Goal: Obtain resource: Obtain resource

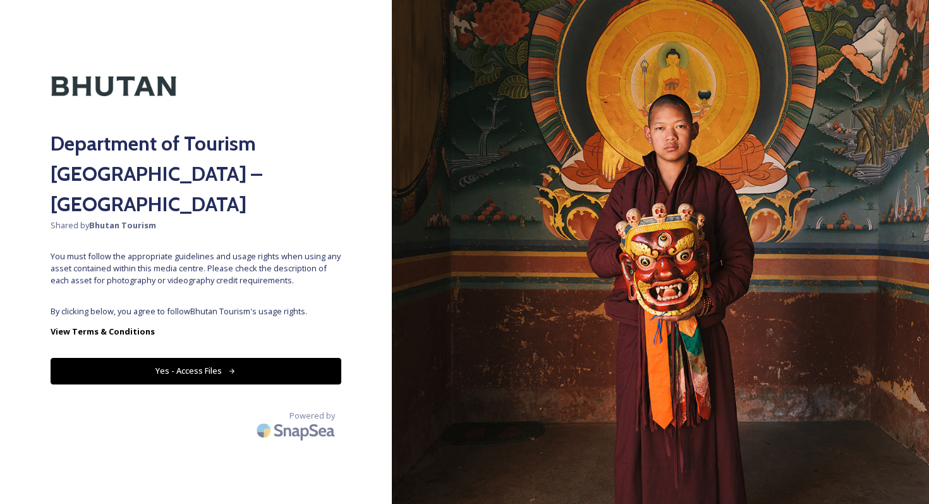
click at [238, 358] on button "Yes - Access Files" at bounding box center [196, 371] width 291 height 26
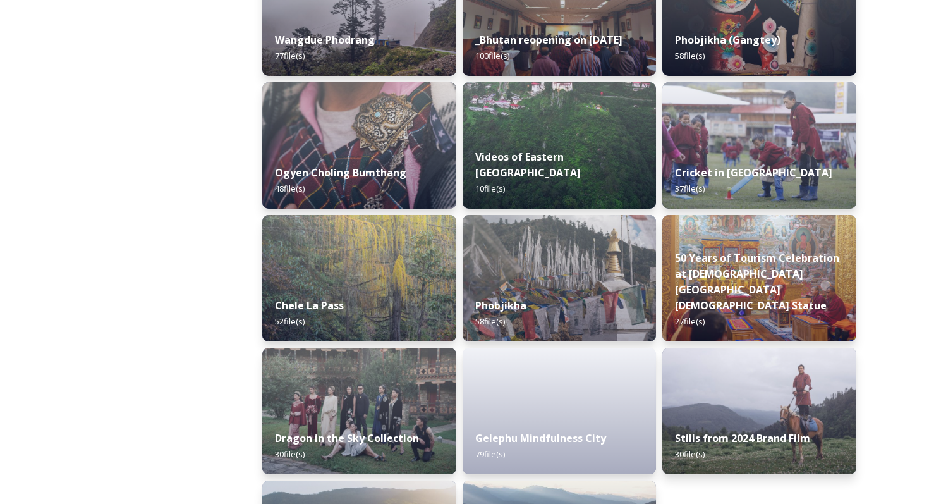
scroll to position [1967, 0]
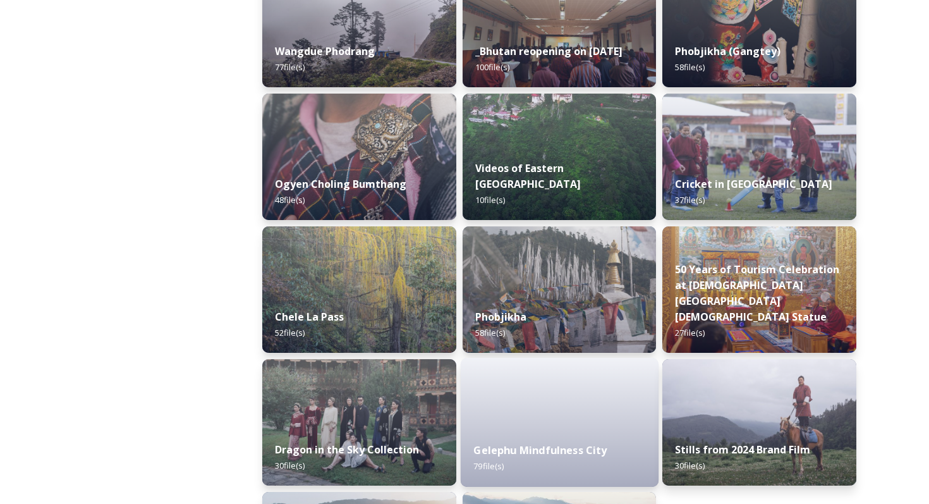
click at [562, 468] on div "Gelephu Mindfulness City 79 file(s)" at bounding box center [560, 458] width 198 height 58
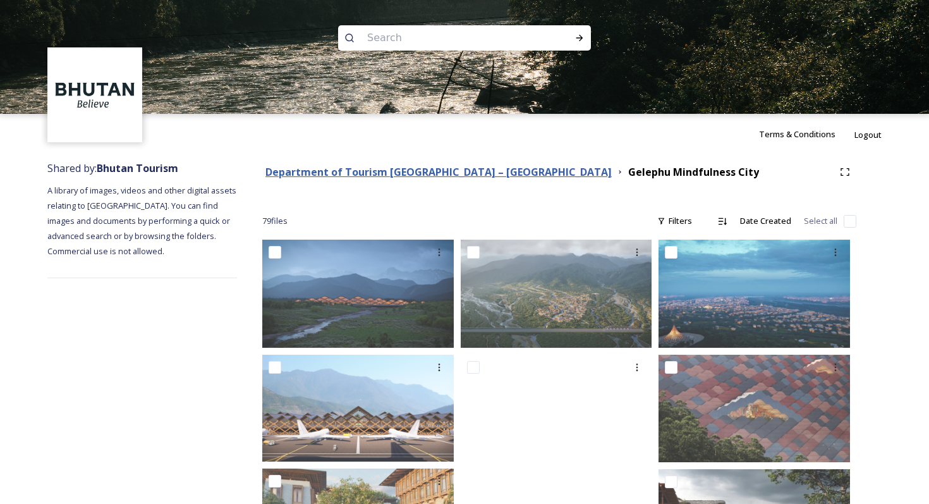
click at [423, 173] on strong "Department of Tourism [GEOGRAPHIC_DATA] – [GEOGRAPHIC_DATA]" at bounding box center [438, 172] width 346 height 14
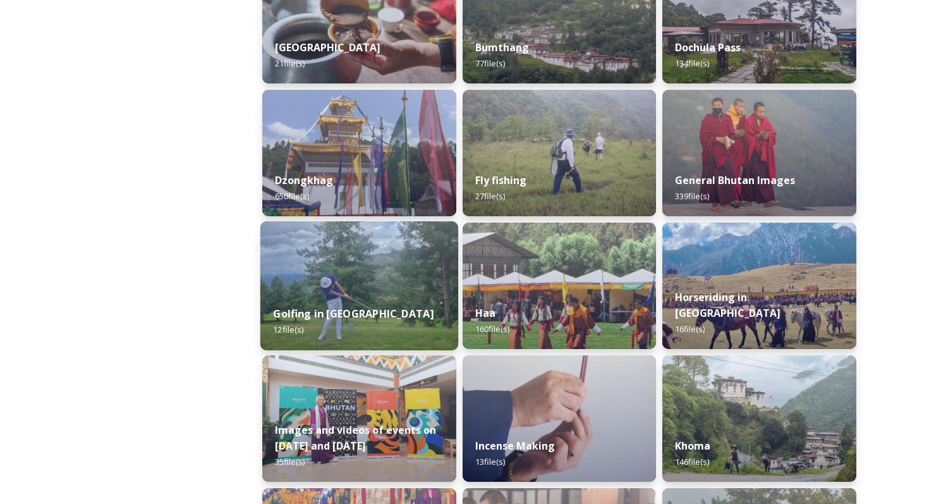
scroll to position [506, 0]
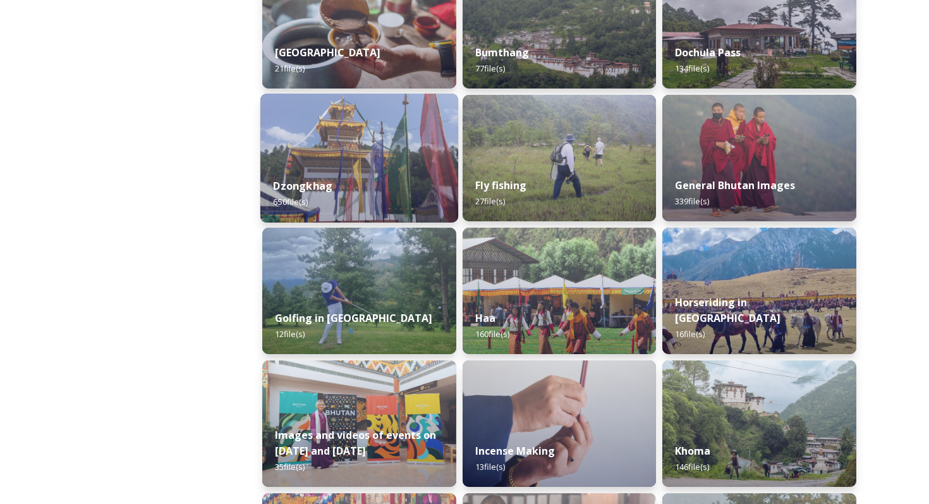
click at [349, 200] on div "Dzongkhag 650 file(s)" at bounding box center [359, 194] width 198 height 58
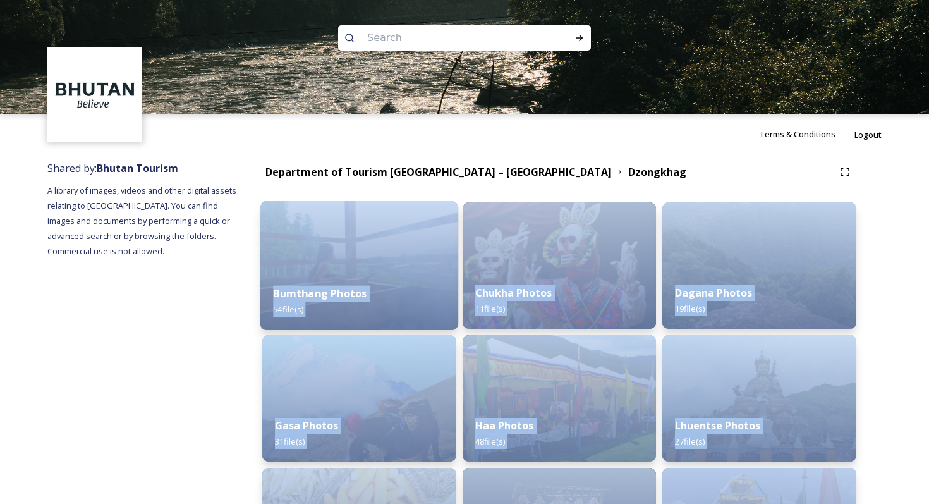
drag, startPoint x: 750, startPoint y: 475, endPoint x: 288, endPoint y: 250, distance: 513.9
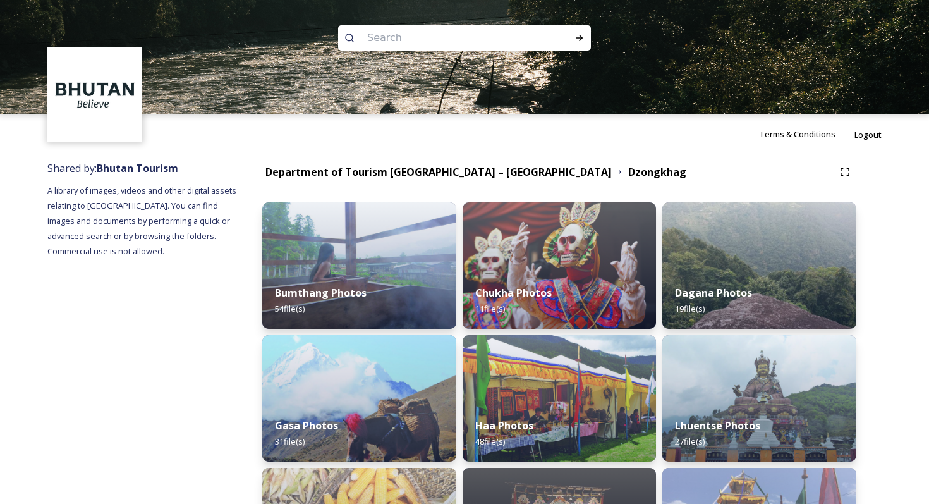
click at [657, 168] on div "Department of Tourism Bhutan – Brand Centre Dzongkhag" at bounding box center [547, 172] width 571 height 16
click at [426, 38] on input at bounding box center [447, 38] width 173 height 28
type input "Sarpang"
click at [581, 37] on icon at bounding box center [579, 38] width 7 height 6
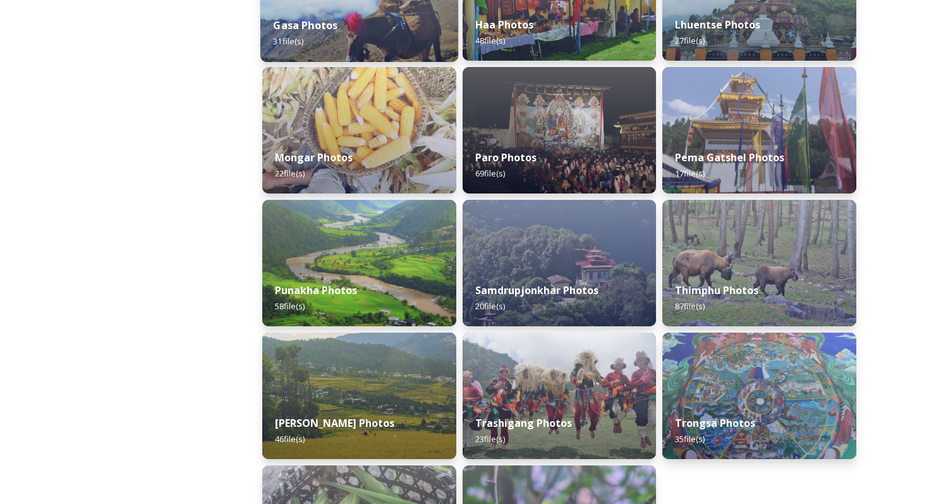
scroll to position [547, 0]
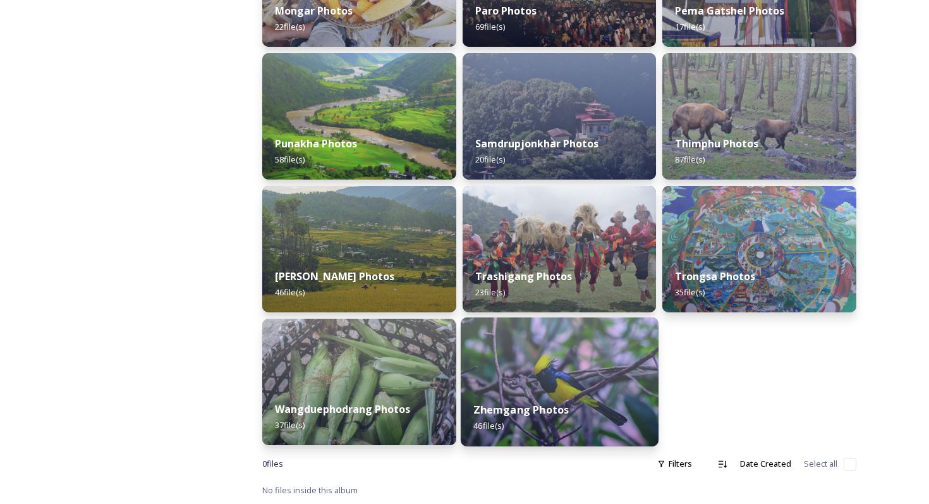
click at [556, 407] on strong "Zhemgang Photos" at bounding box center [520, 410] width 95 height 14
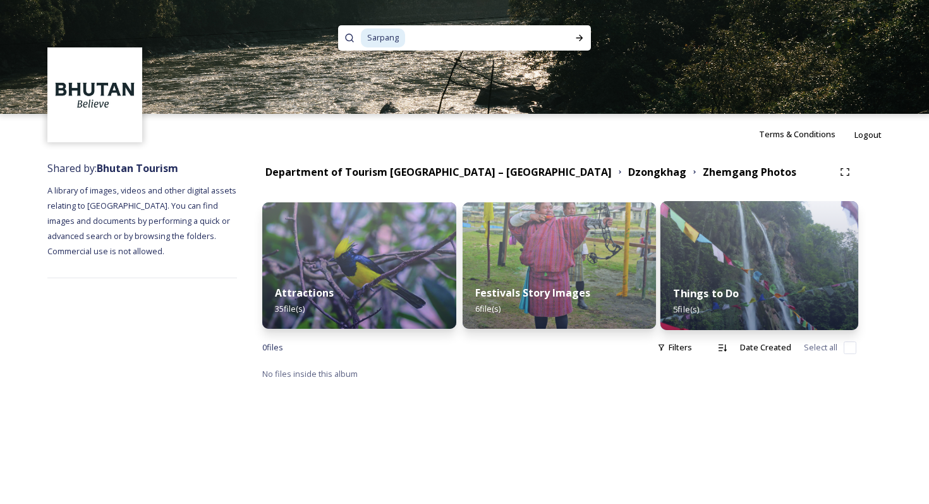
click at [748, 277] on div "Things to Do 5 file(s)" at bounding box center [759, 301] width 198 height 58
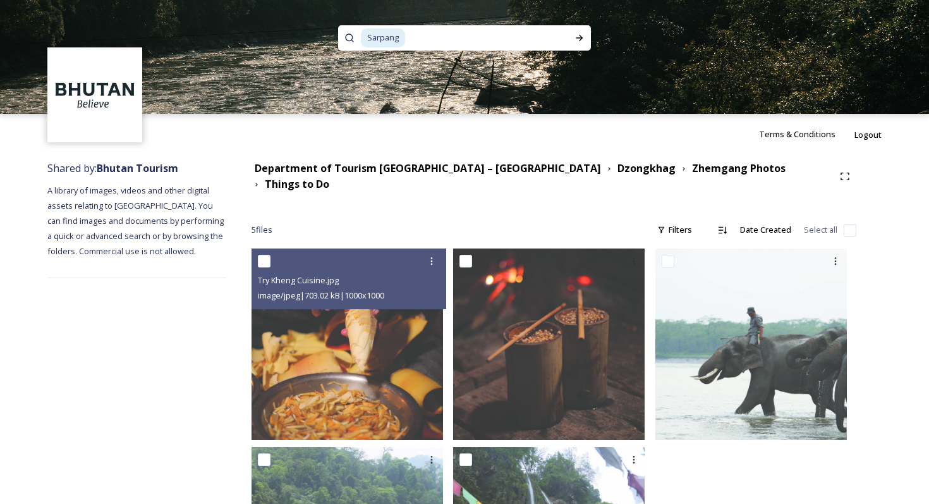
scroll to position [154, 0]
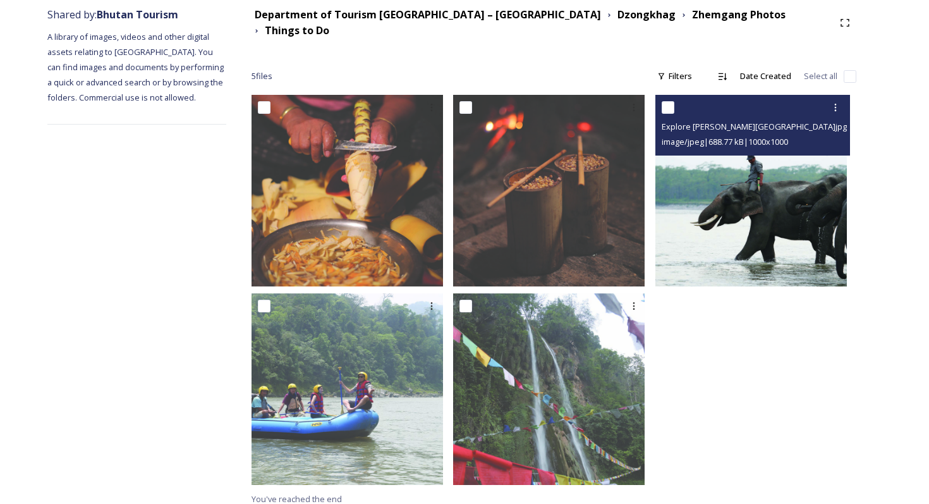
click at [673, 101] on input "checkbox" at bounding box center [668, 107] width 13 height 13
checkbox input "true"
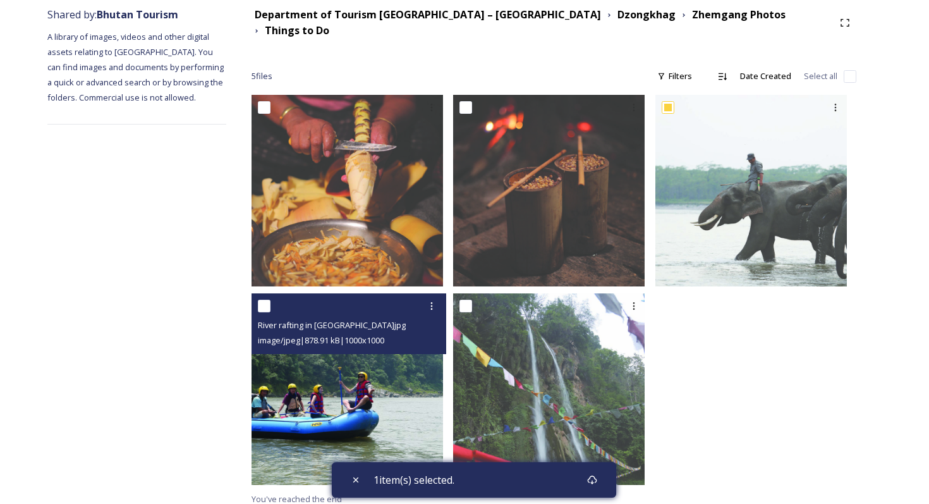
click at [270, 300] on input "checkbox" at bounding box center [264, 306] width 13 height 13
checkbox input "true"
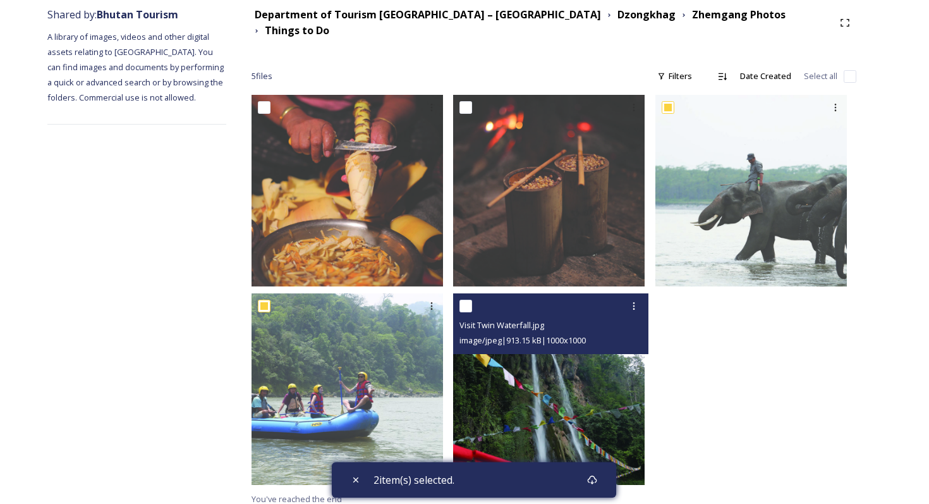
click at [472, 300] on input "checkbox" at bounding box center [465, 306] width 13 height 13
checkbox input "true"
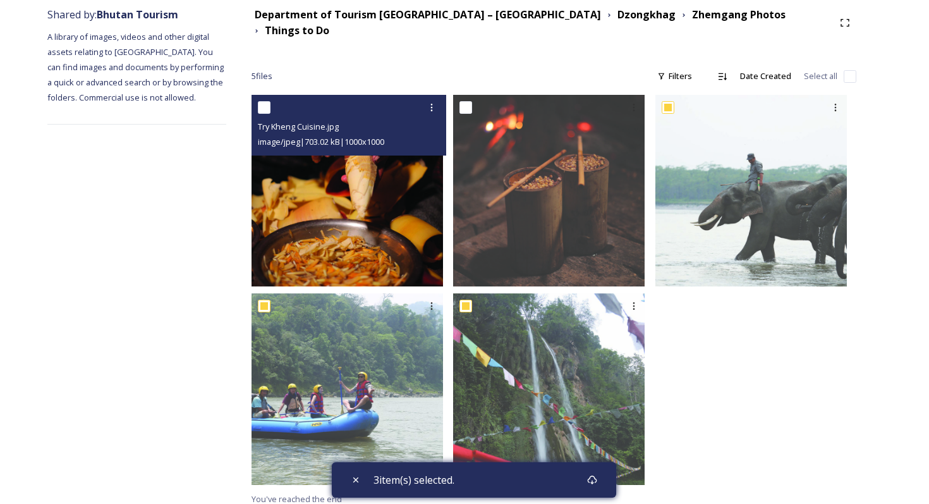
click at [270, 101] on input "checkbox" at bounding box center [264, 107] width 13 height 13
checkbox input "true"
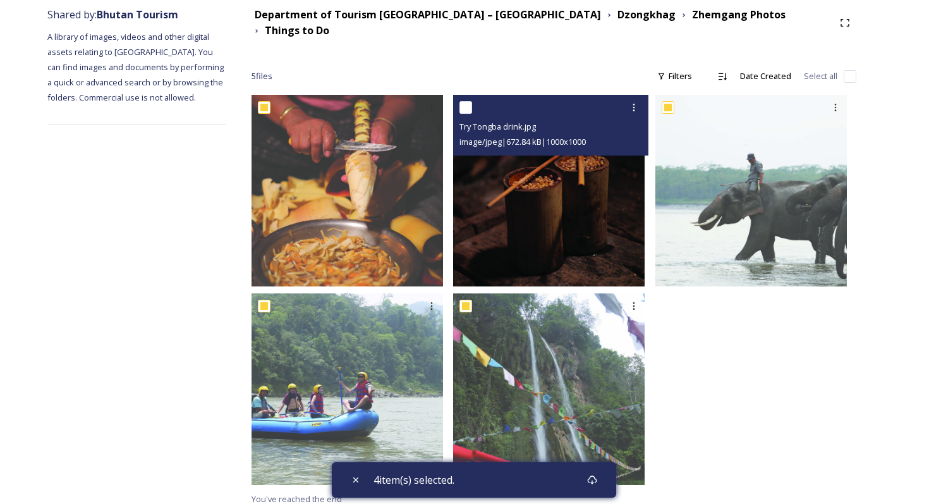
click at [471, 101] on input "checkbox" at bounding box center [465, 107] width 13 height 13
checkbox input "true"
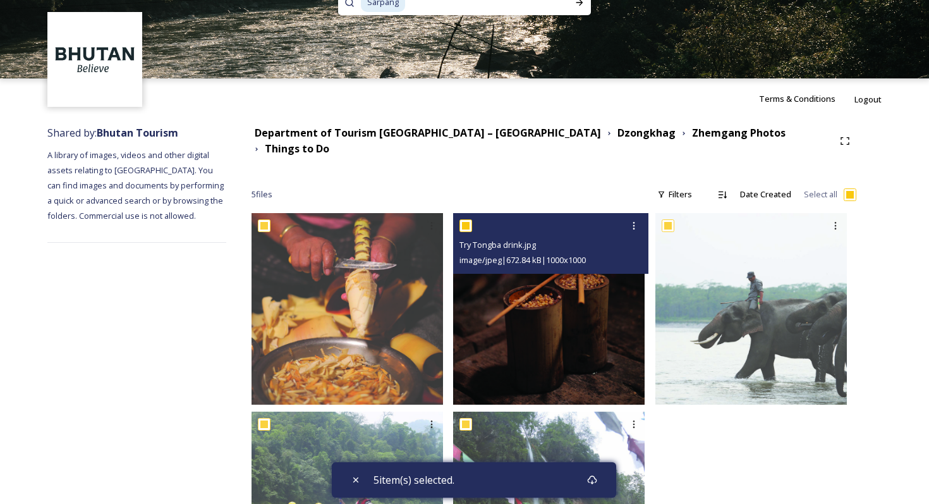
scroll to position [53, 0]
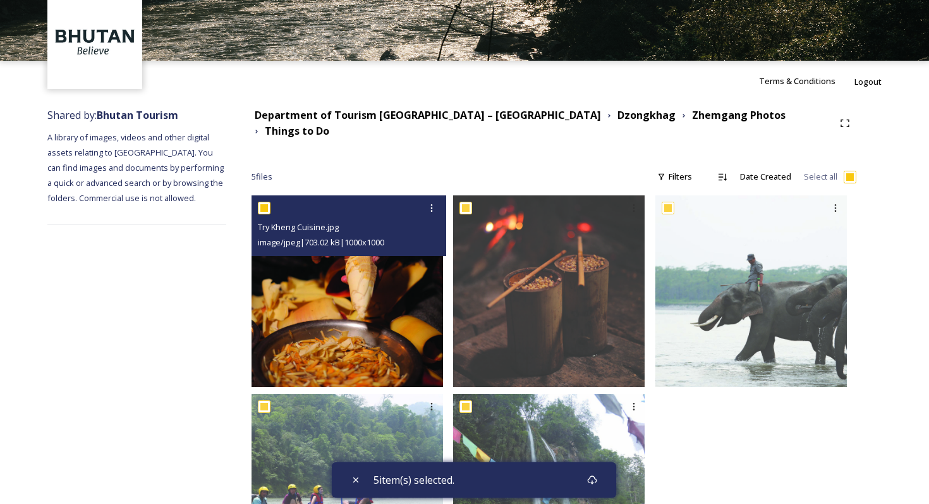
click at [270, 202] on input "checkbox" at bounding box center [264, 208] width 13 height 13
checkbox input "false"
click at [270, 202] on input "checkbox" at bounding box center [264, 208] width 13 height 13
checkbox input "true"
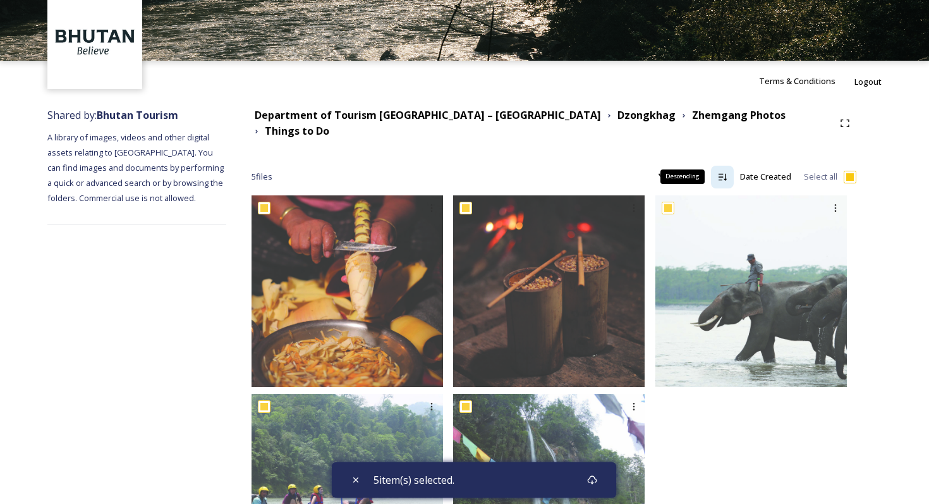
click at [726, 173] on icon at bounding box center [723, 176] width 8 height 7
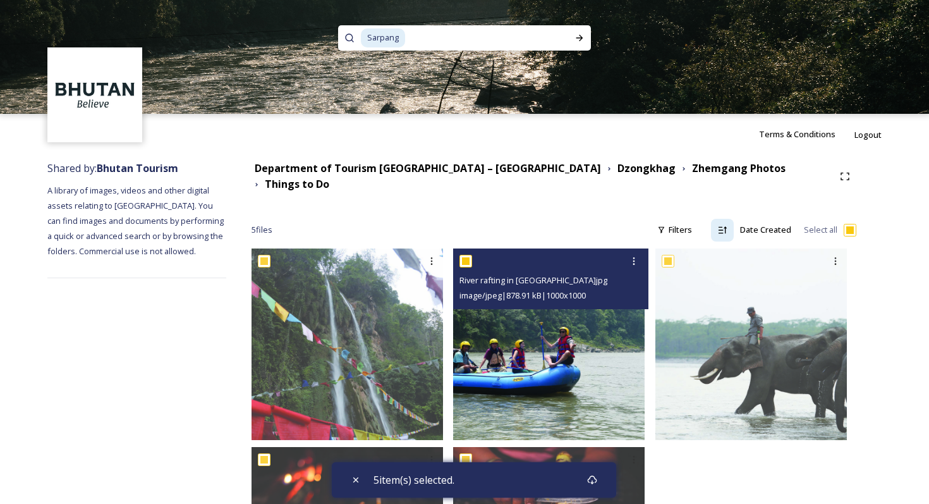
scroll to position [154, 0]
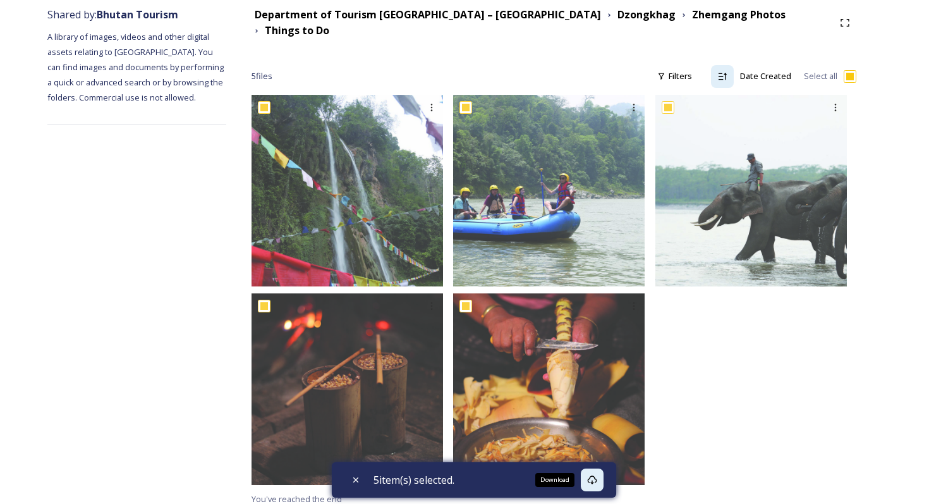
click at [594, 481] on icon at bounding box center [592, 480] width 10 height 10
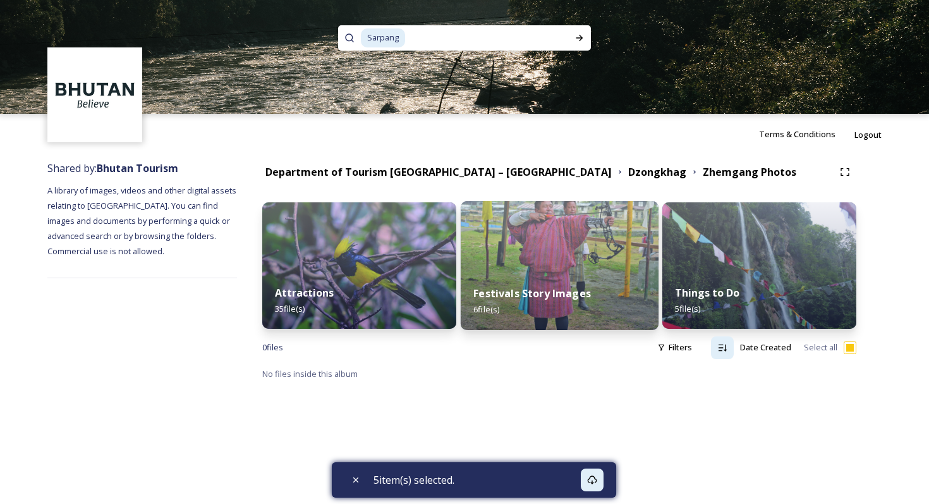
click at [519, 287] on strong "Festivals Story Images" at bounding box center [532, 293] width 118 height 14
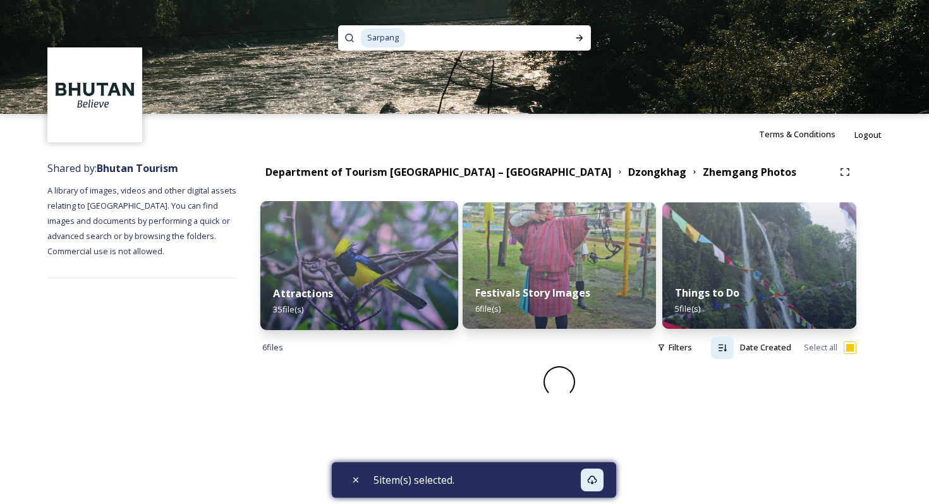
click at [394, 307] on div "Attractions 35 file(s)" at bounding box center [359, 301] width 198 height 58
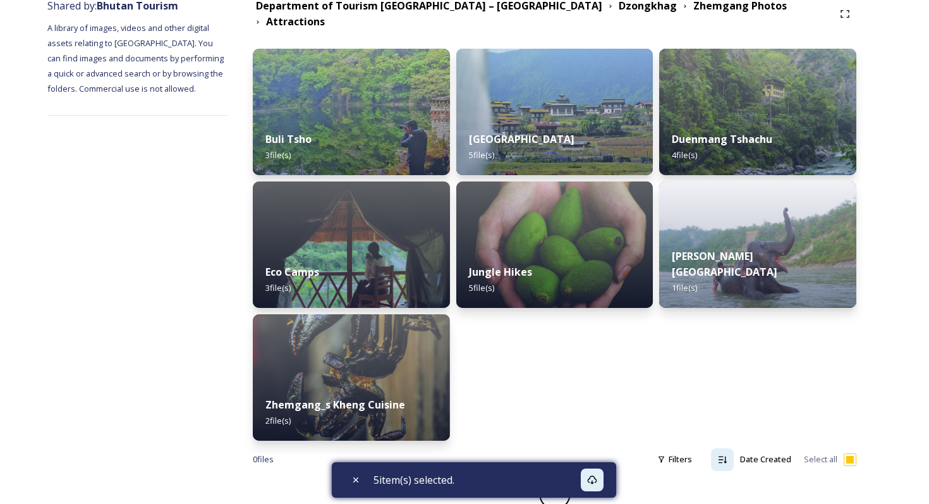
scroll to position [164, 0]
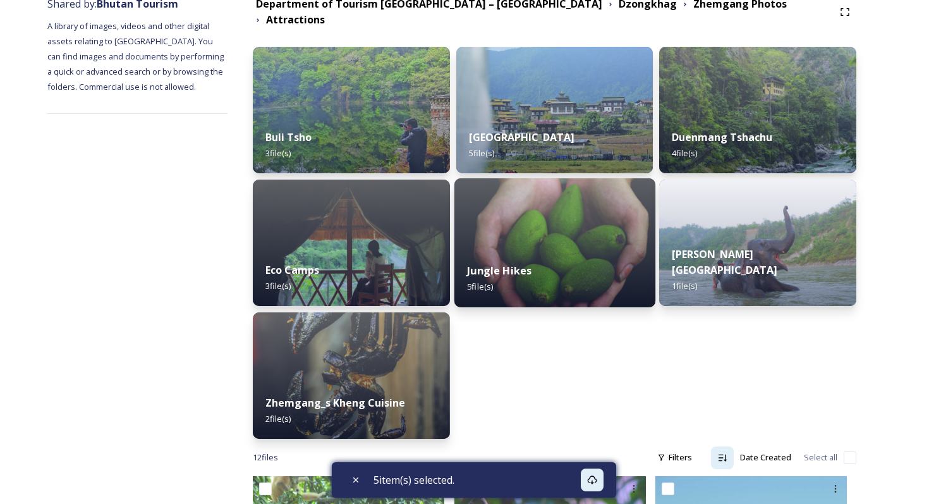
click at [552, 223] on img at bounding box center [554, 242] width 201 height 129
checkbox input "true"
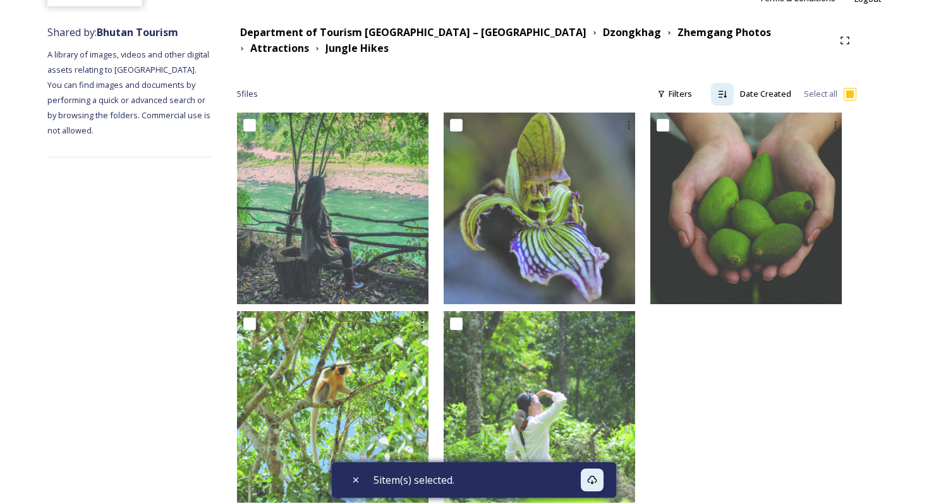
scroll to position [161, 0]
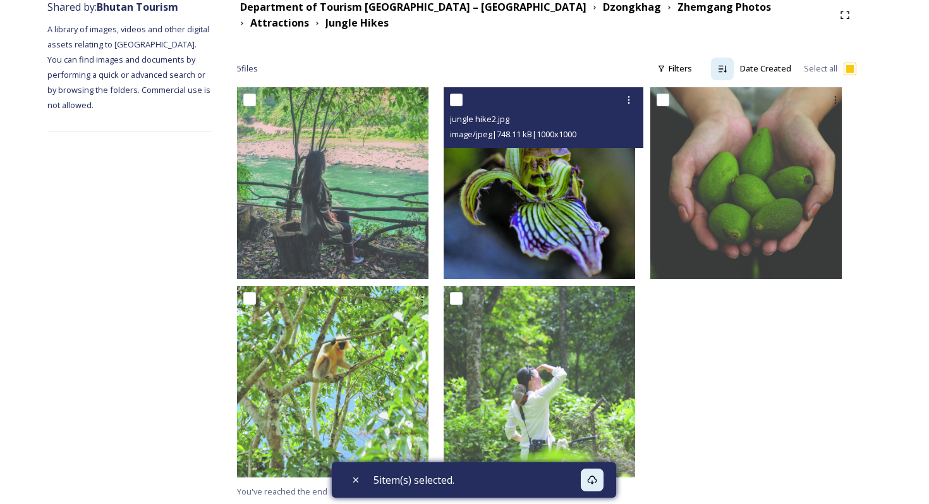
click at [463, 99] on input "checkbox" at bounding box center [456, 100] width 13 height 13
checkbox input "true"
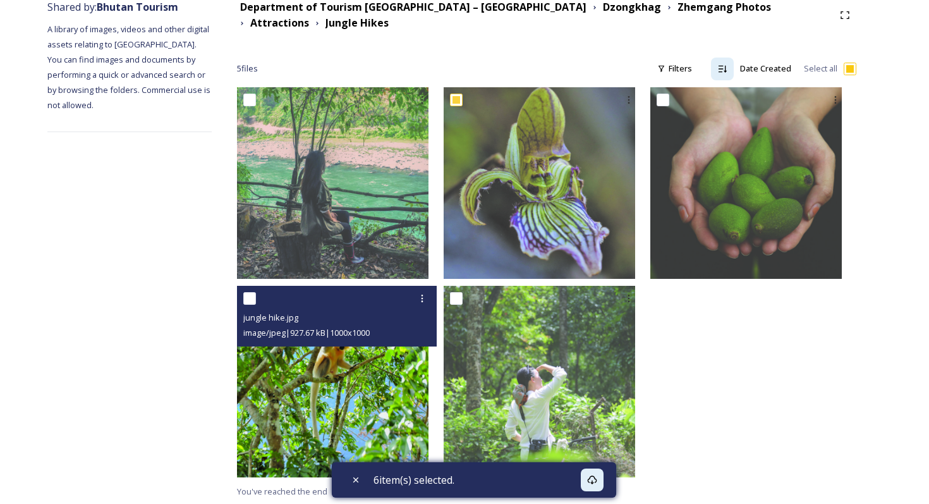
click at [256, 293] on input "checkbox" at bounding box center [249, 298] width 13 height 13
checkbox input "true"
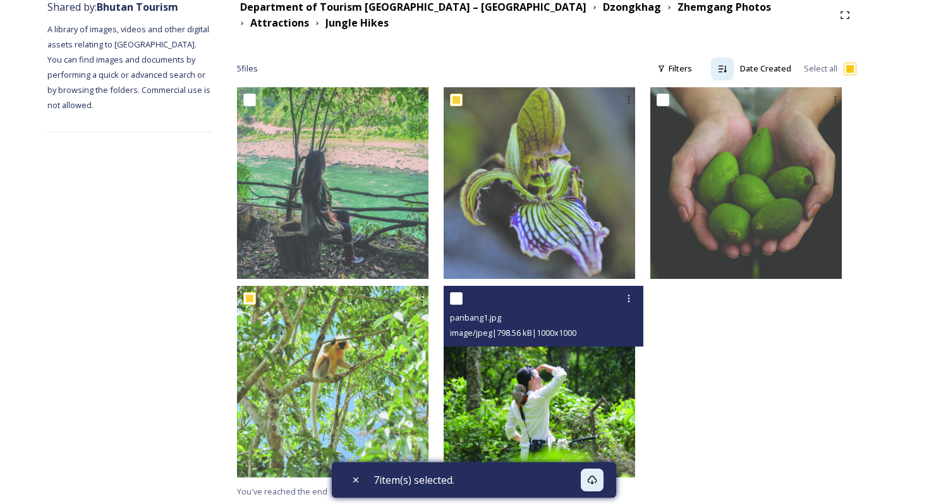
click at [463, 294] on input "checkbox" at bounding box center [456, 298] width 13 height 13
checkbox input "true"
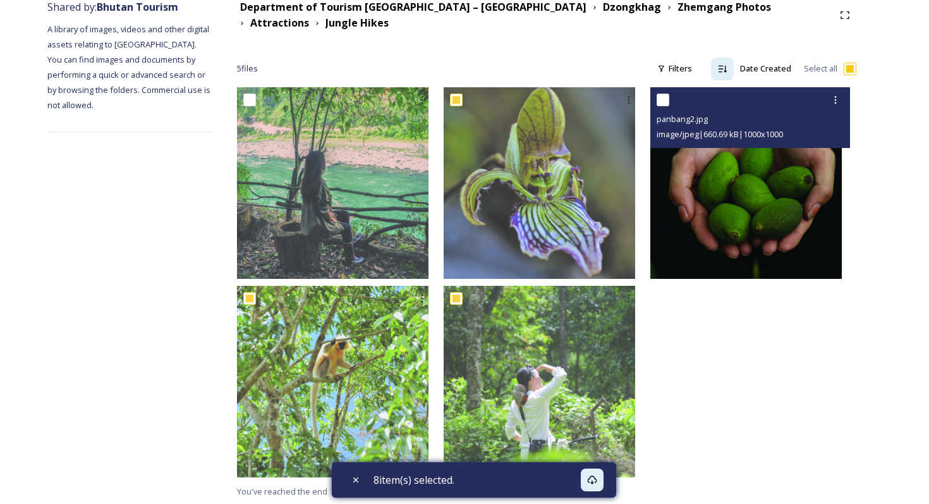
click at [669, 100] on input "checkbox" at bounding box center [663, 100] width 13 height 13
checkbox input "true"
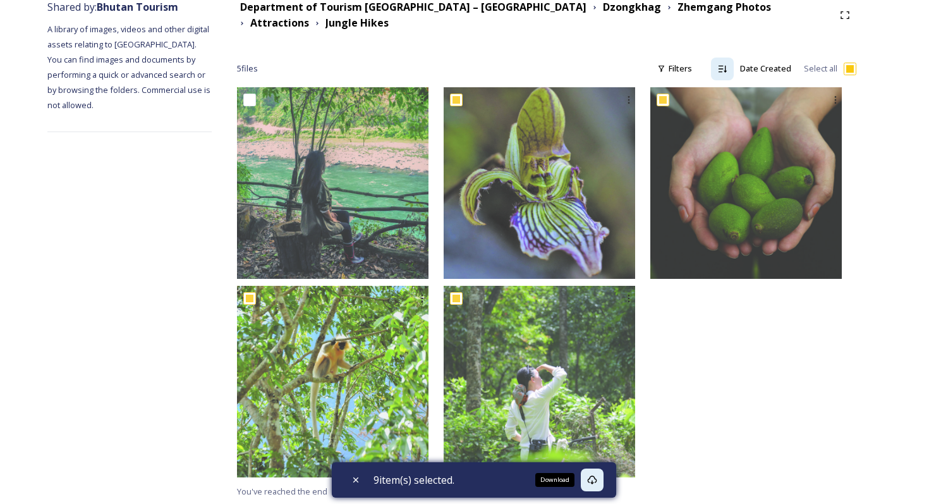
click at [597, 481] on icon at bounding box center [592, 480] width 10 height 10
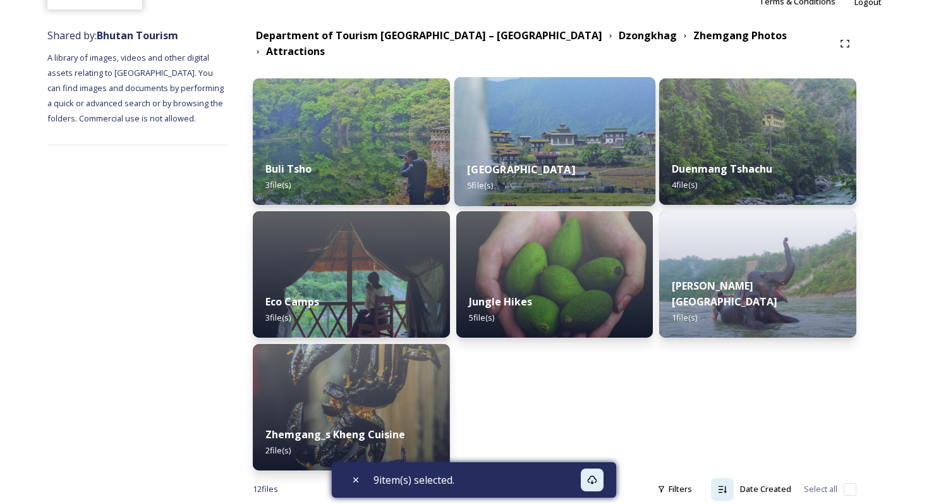
scroll to position [149, 0]
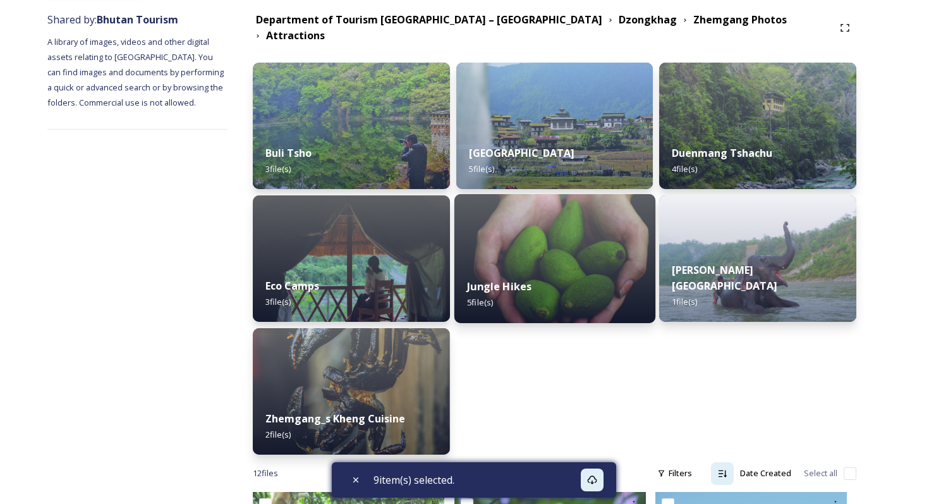
click at [528, 268] on div "Jungle Hikes 5 file(s)" at bounding box center [554, 294] width 201 height 58
checkbox input "true"
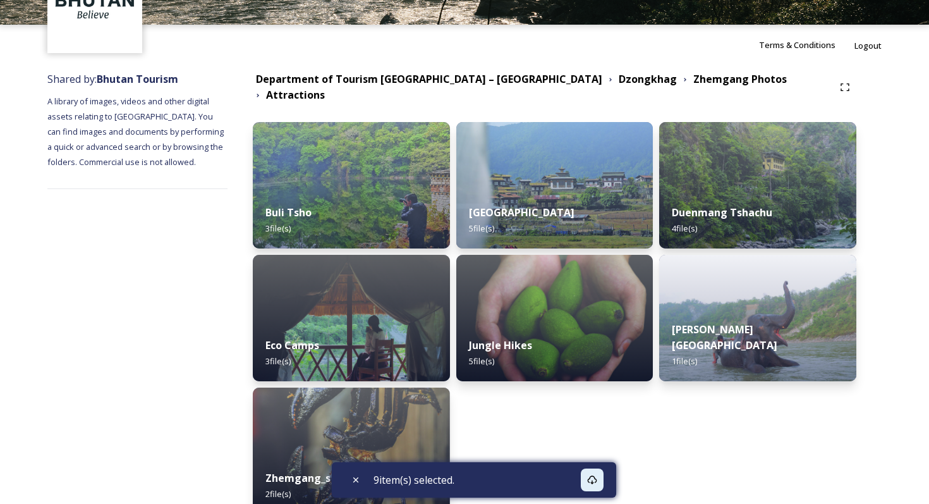
scroll to position [97, 0]
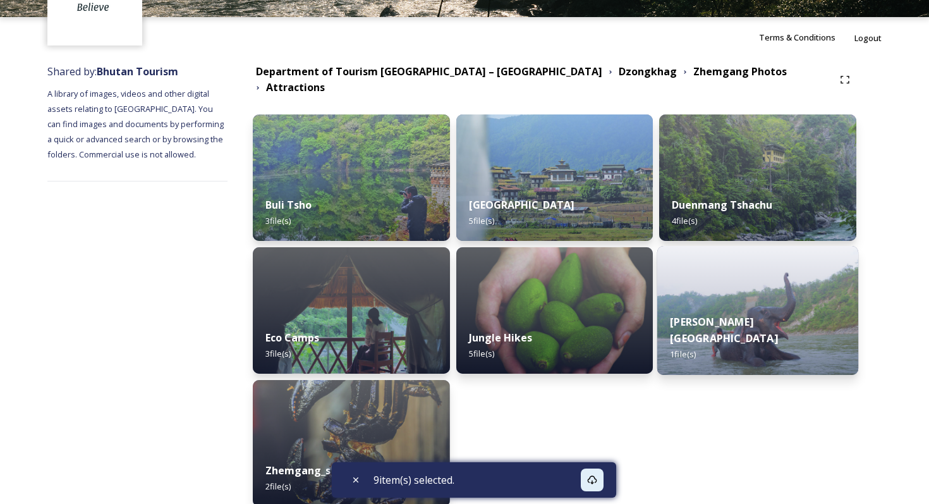
click at [809, 342] on div "Manas National park 1 file(s)" at bounding box center [757, 337] width 201 height 73
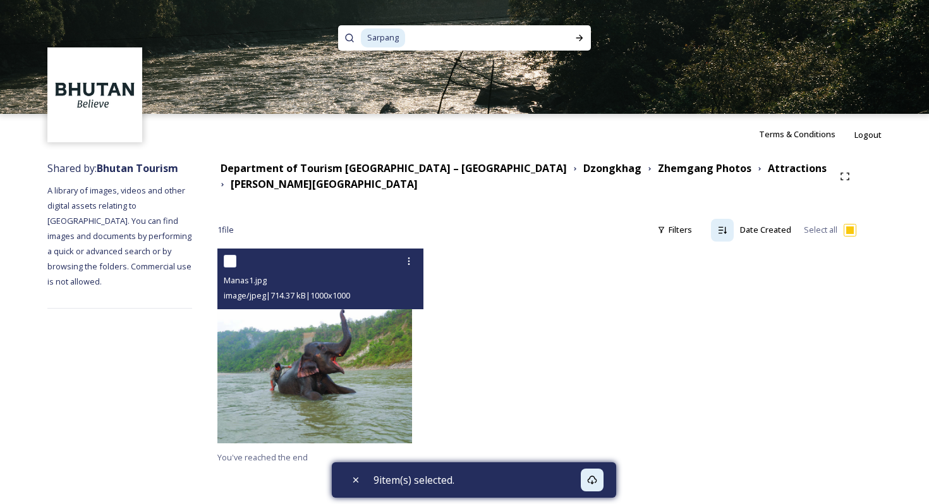
click at [236, 263] on input "checkbox" at bounding box center [230, 261] width 13 height 13
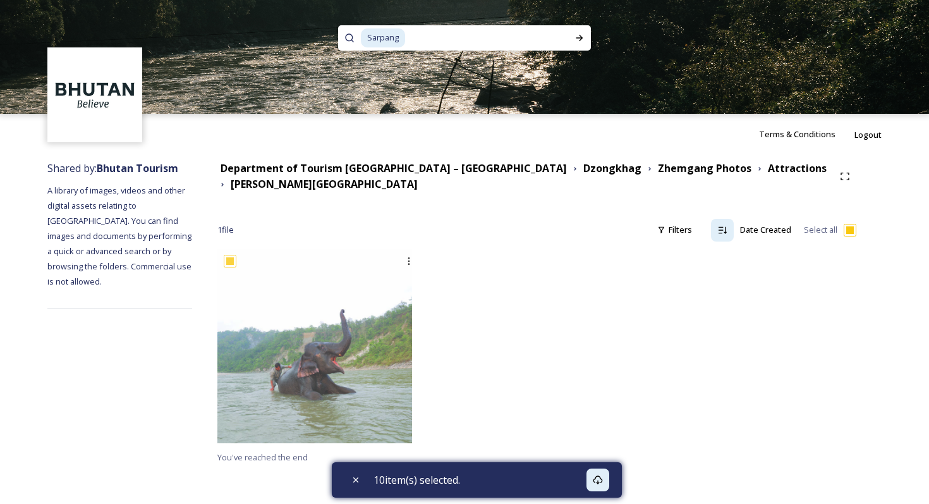
click at [496, 338] on div at bounding box center [536, 348] width 212 height 201
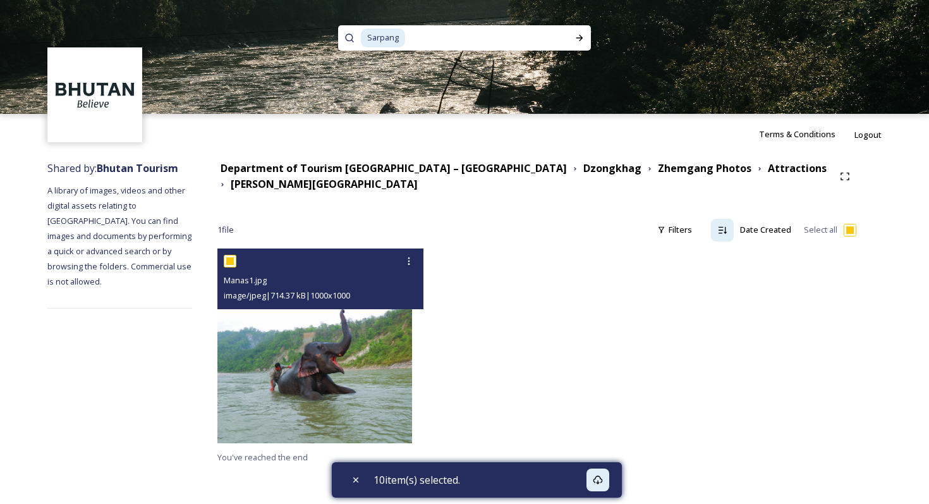
click at [236, 265] on input "checkbox" at bounding box center [230, 261] width 13 height 13
click at [236, 262] on input "checkbox" at bounding box center [230, 261] width 13 height 13
checkbox input "true"
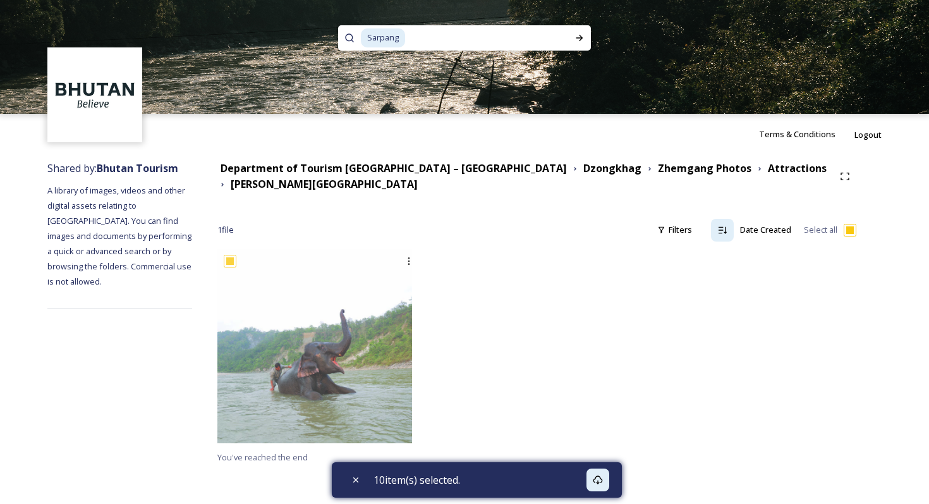
click at [549, 306] on div at bounding box center [536, 348] width 212 height 201
click at [848, 234] on input "checkbox" at bounding box center [850, 230] width 13 height 13
click at [848, 228] on input "checkbox" at bounding box center [850, 230] width 13 height 13
checkbox input "false"
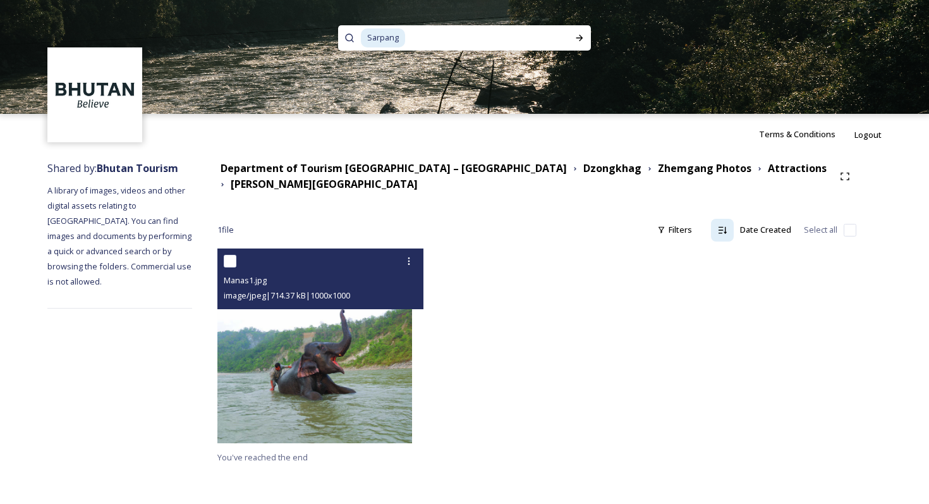
click at [236, 258] on input "checkbox" at bounding box center [230, 261] width 13 height 13
checkbox input "true"
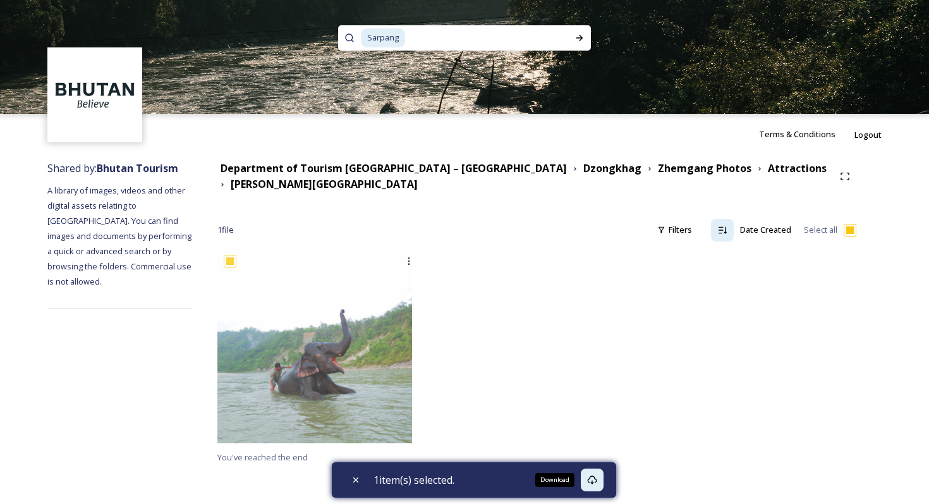
click at [594, 478] on icon at bounding box center [592, 480] width 10 height 10
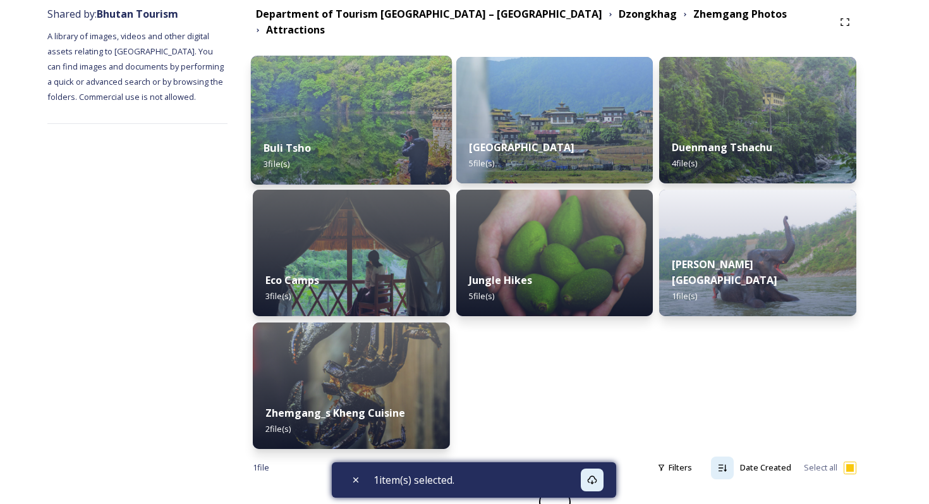
scroll to position [166, 0]
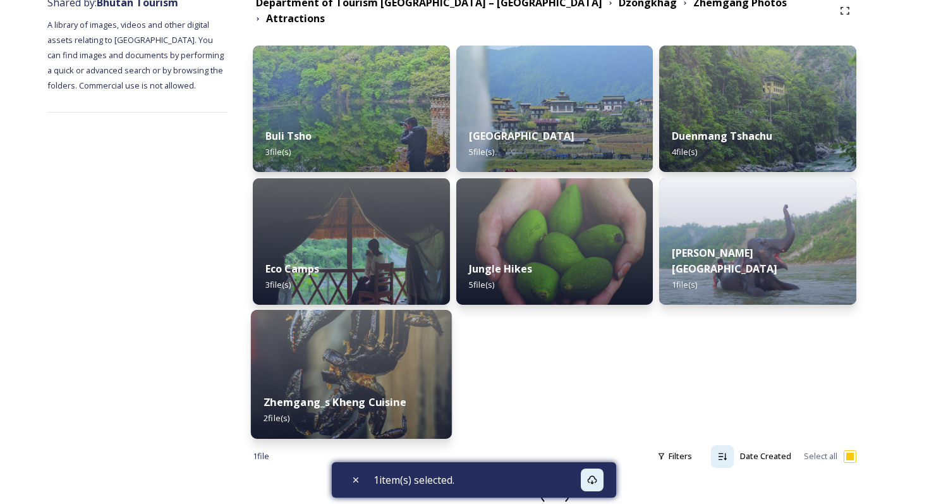
click at [401, 351] on img at bounding box center [351, 374] width 201 height 129
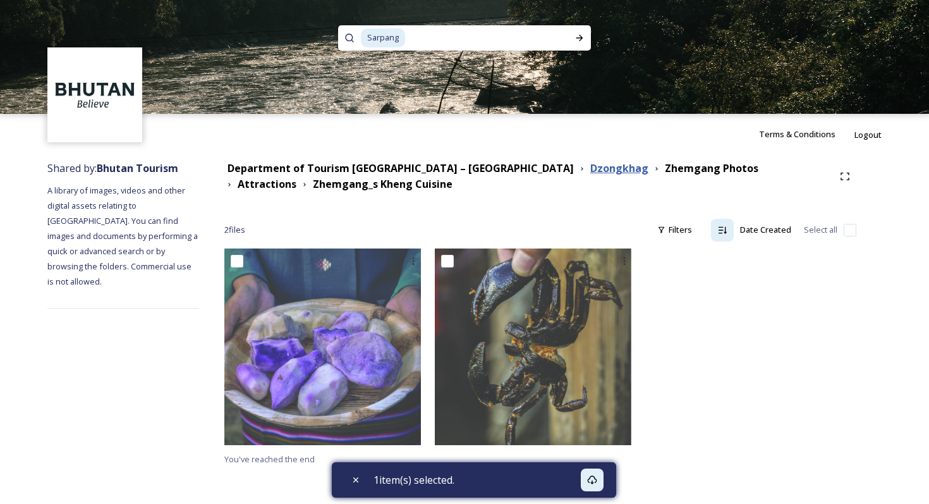
click at [590, 169] on strong "Dzongkhag" at bounding box center [619, 168] width 58 height 14
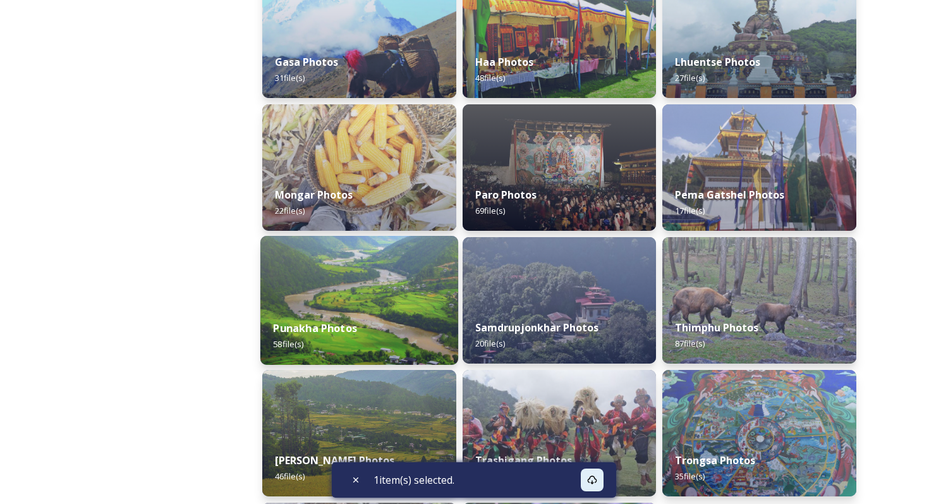
scroll to position [319, 0]
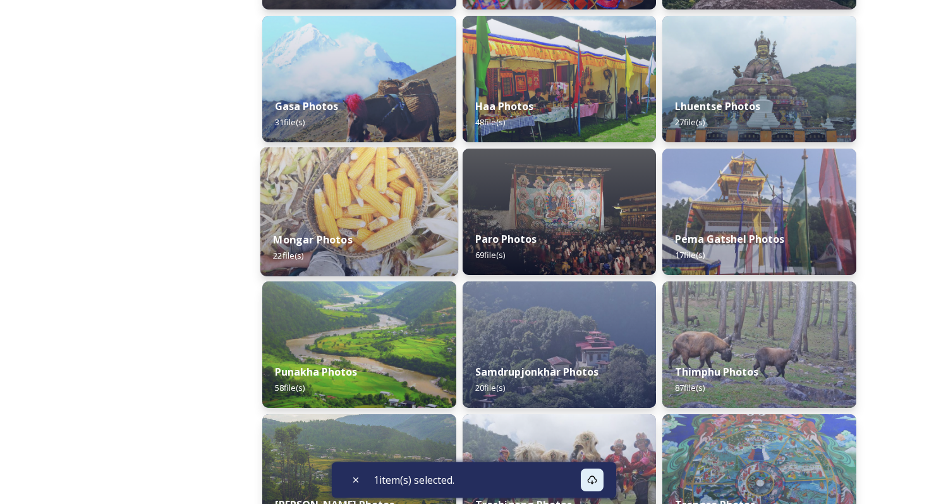
click at [343, 224] on div "Mongar Photos 22 file(s)" at bounding box center [359, 248] width 198 height 58
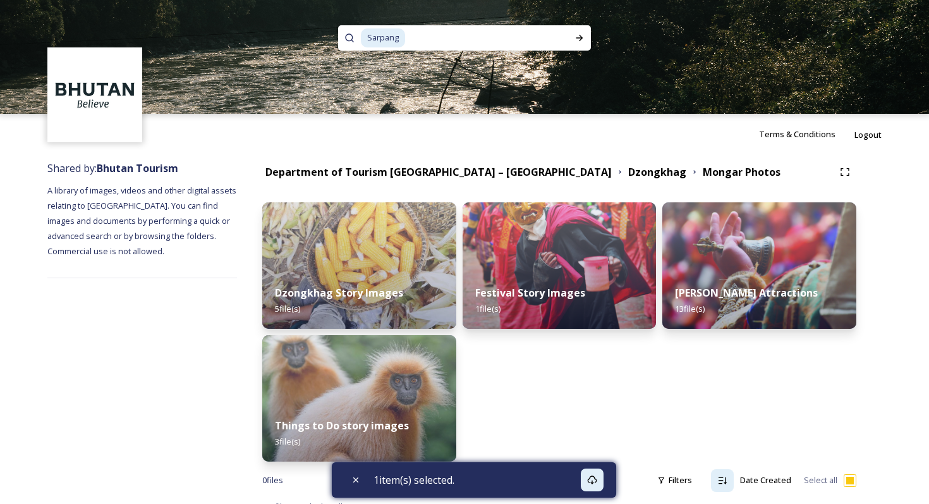
click at [553, 420] on div "Festival Story Images 1 file(s)" at bounding box center [560, 331] width 194 height 259
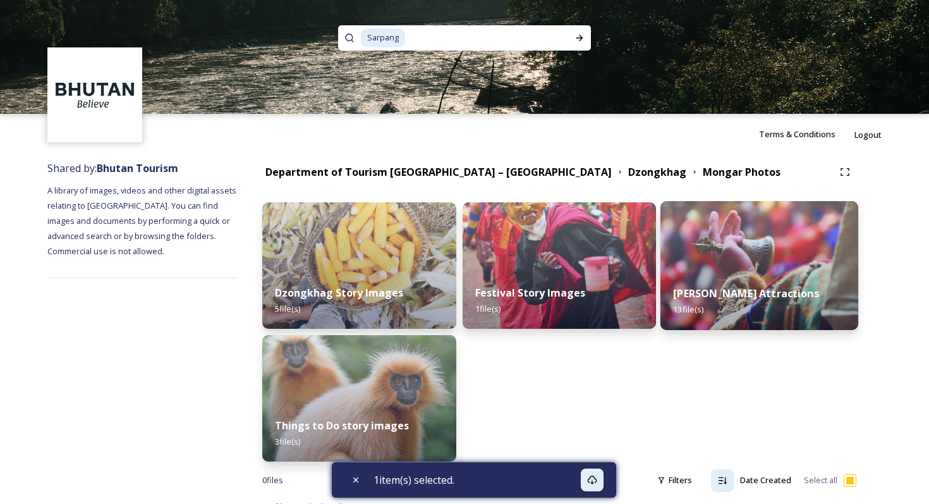
click at [714, 286] on strong "Mongar Attractions" at bounding box center [747, 293] width 146 height 14
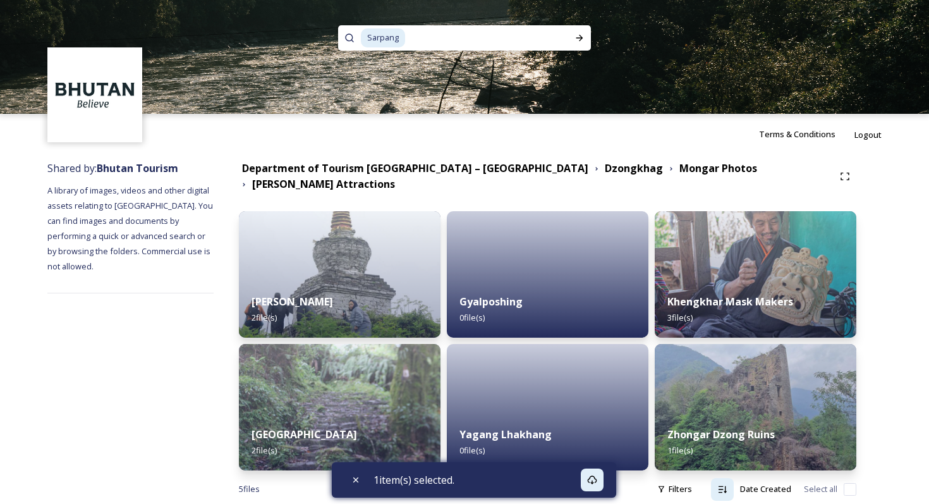
checkbox input "true"
